Goal: Information Seeking & Learning: Stay updated

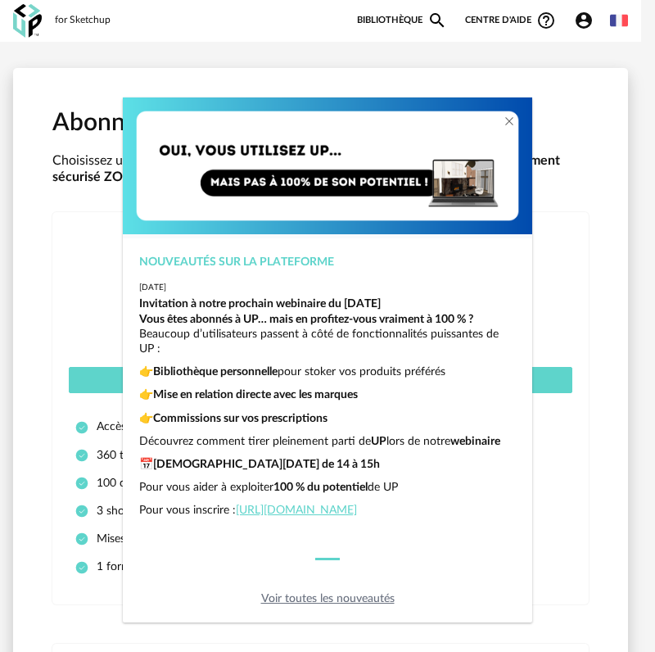
click at [350, 599] on link "Voir toutes les nouveautés" at bounding box center [327, 598] width 133 height 11
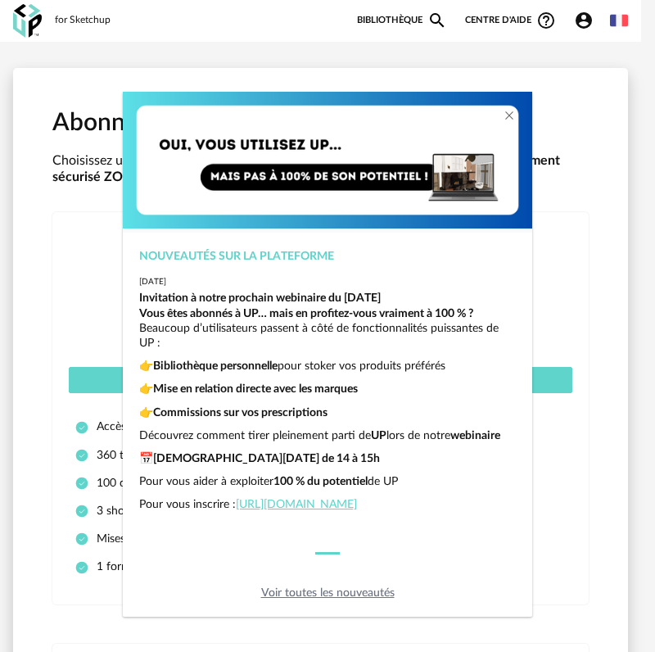
scroll to position [11, 0]
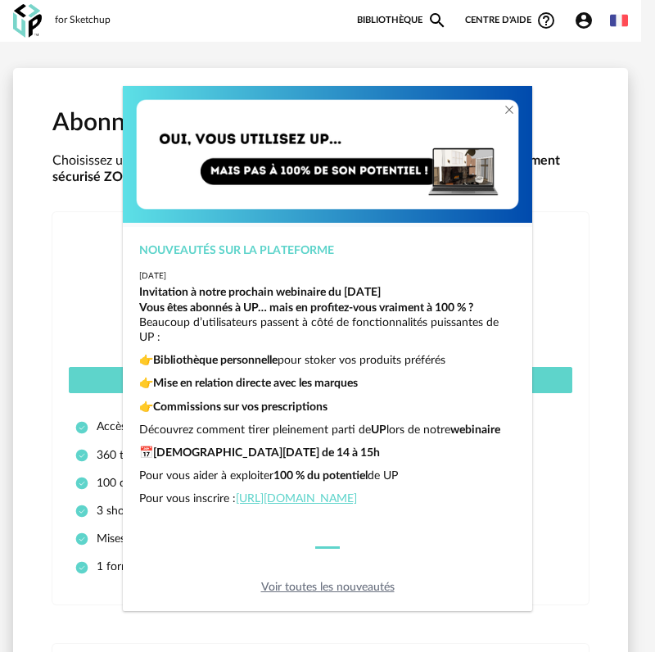
click at [583, 553] on div "Nouveautés sur la plateforme [DATE] Invitation à notre prochain webinaire du [D…" at bounding box center [327, 326] width 655 height 652
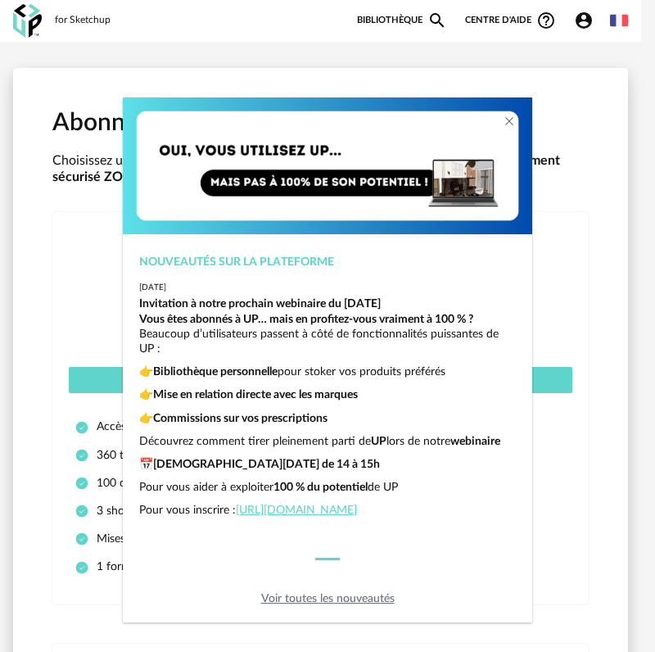
click at [203, 109] on img "dialog" at bounding box center [327, 165] width 409 height 137
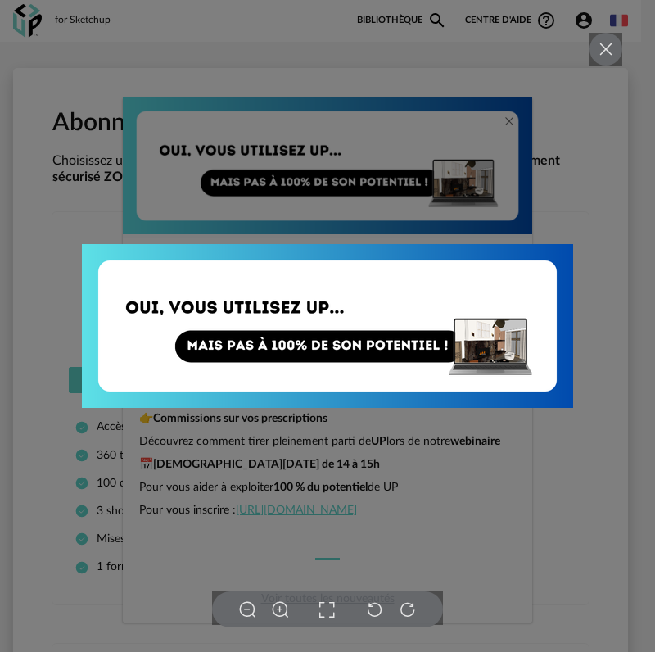
click at [329, 264] on img at bounding box center [327, 326] width 491 height 164
click at [608, 49] on icon at bounding box center [606, 49] width 20 height 20
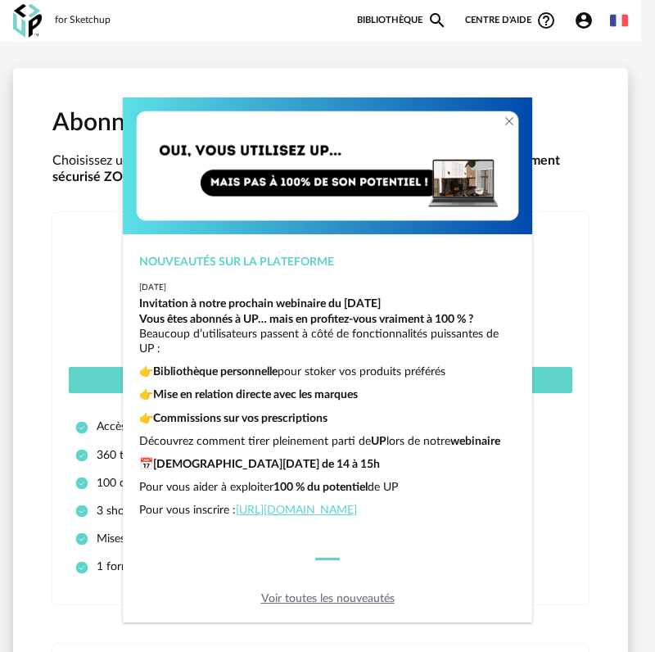
click at [303, 601] on link "Voir toutes les nouveautés" at bounding box center [327, 598] width 133 height 11
click at [318, 596] on link "Voir toutes les nouveautés" at bounding box center [327, 598] width 133 height 11
click at [590, 385] on div "Nouveautés sur la plateforme [DATE] Invitation à notre prochain webinaire du [D…" at bounding box center [327, 326] width 655 height 652
click at [521, 100] on div "Nouveautés sur la plateforme [DATE] Invitation à notre prochain webinaire du [D…" at bounding box center [327, 326] width 655 height 652
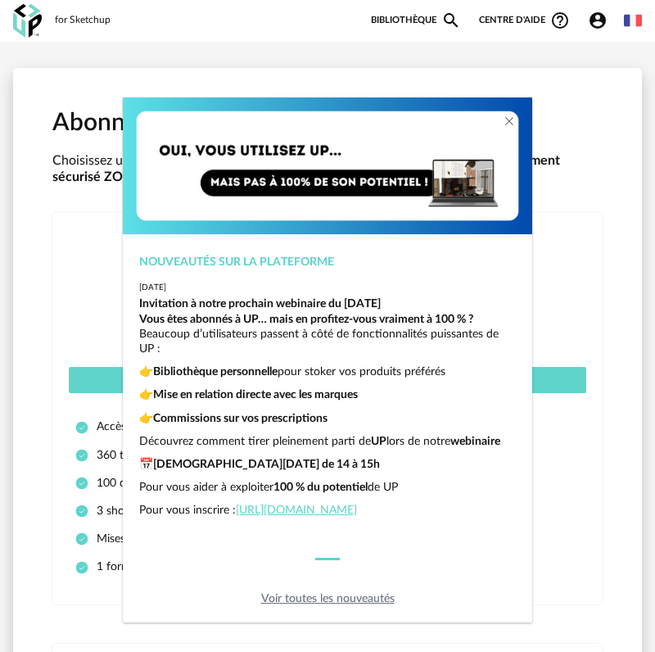
click at [152, 106] on img "dialog" at bounding box center [327, 165] width 409 height 137
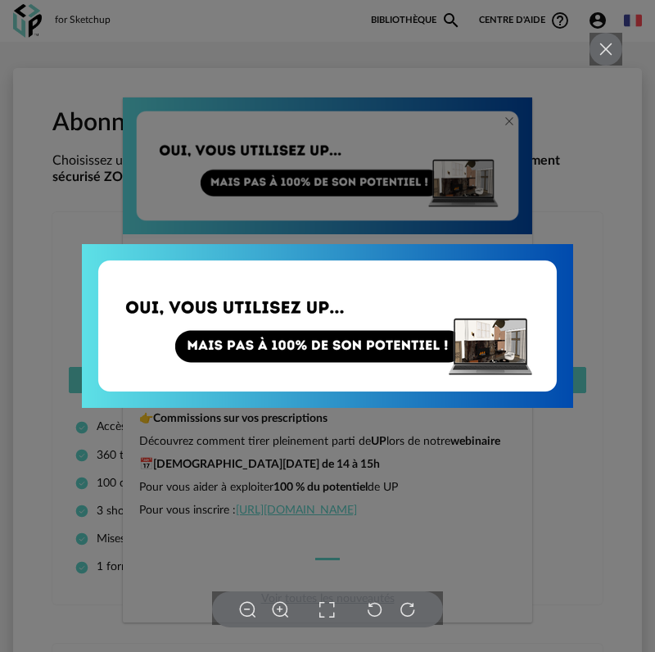
click at [609, 48] on icon at bounding box center [606, 49] width 20 height 20
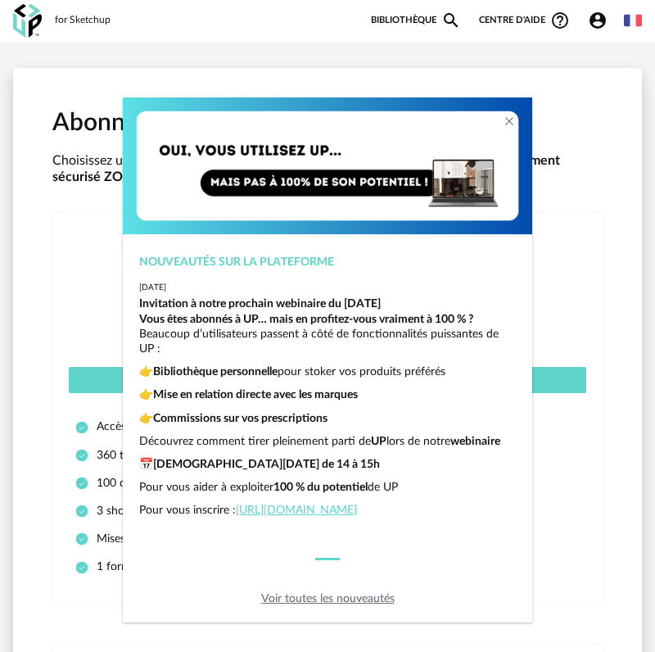
scroll to position [34, 0]
click at [294, 591] on div "Voir toutes les nouveautés" at bounding box center [327, 598] width 409 height 15
click at [343, 599] on link "Voir toutes les nouveautés" at bounding box center [327, 598] width 133 height 11
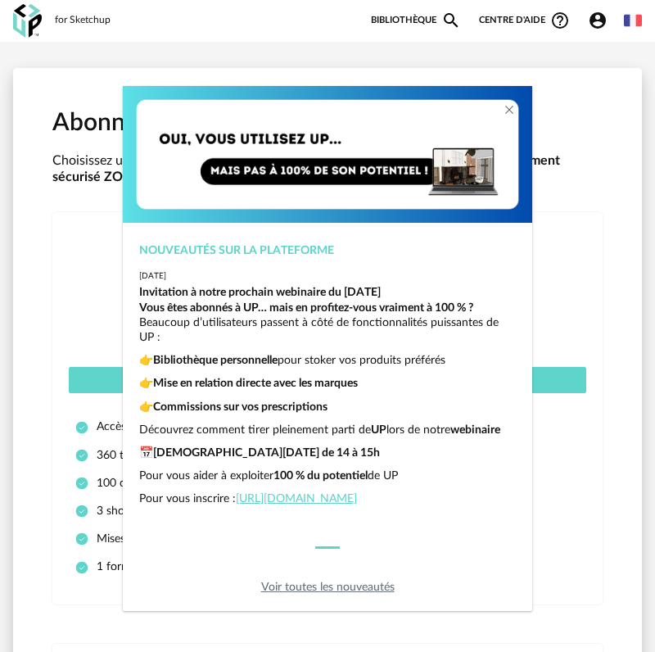
scroll to position [0, 0]
click at [70, 332] on div "Nouveautés sur la plateforme [DATE] Invitation à notre prochain webinaire du [D…" at bounding box center [327, 326] width 655 height 652
